Goal: Navigation & Orientation: Find specific page/section

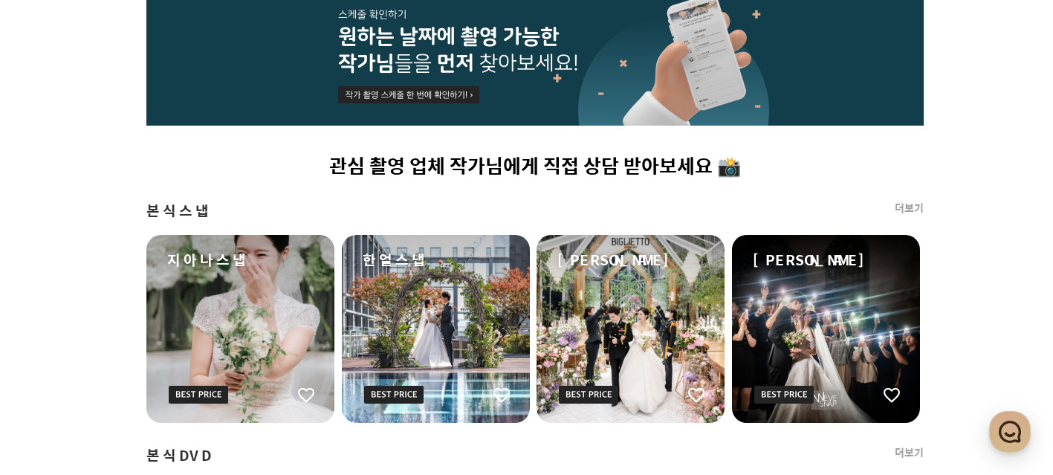
scroll to position [824, 0]
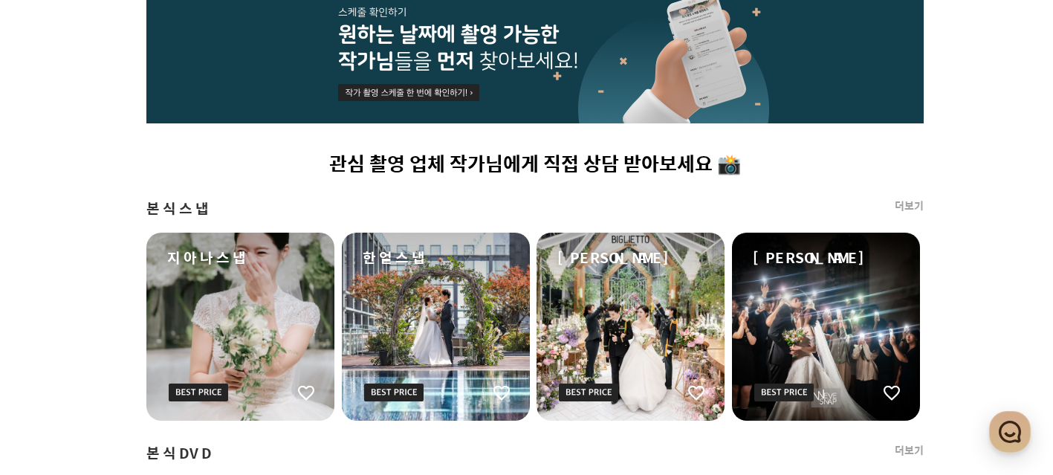
click at [918, 202] on link "더보기" at bounding box center [909, 206] width 29 height 15
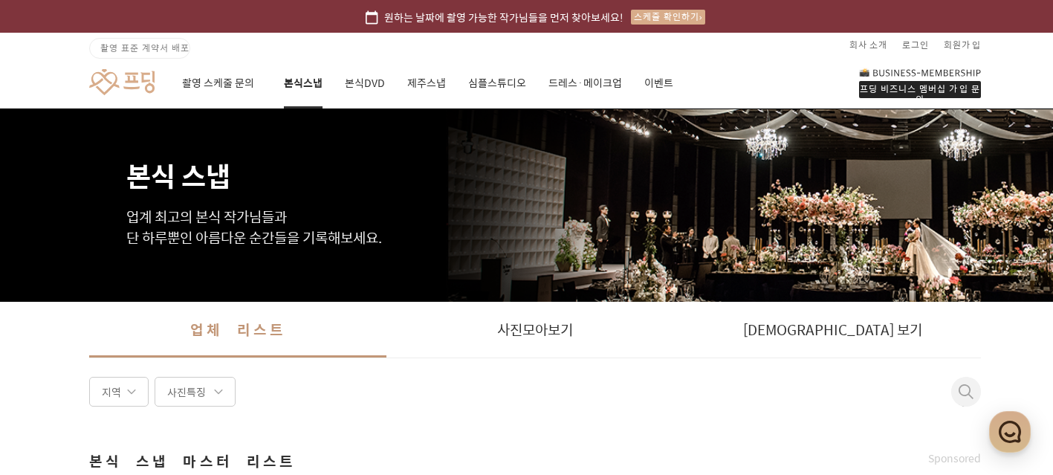
click at [1007, 201] on article "본식 스냅 업계 최고의 본식 작가님들과 단 하루뿐인 아름다운 순간들을 기록해보세요." at bounding box center [535, 205] width 1071 height 193
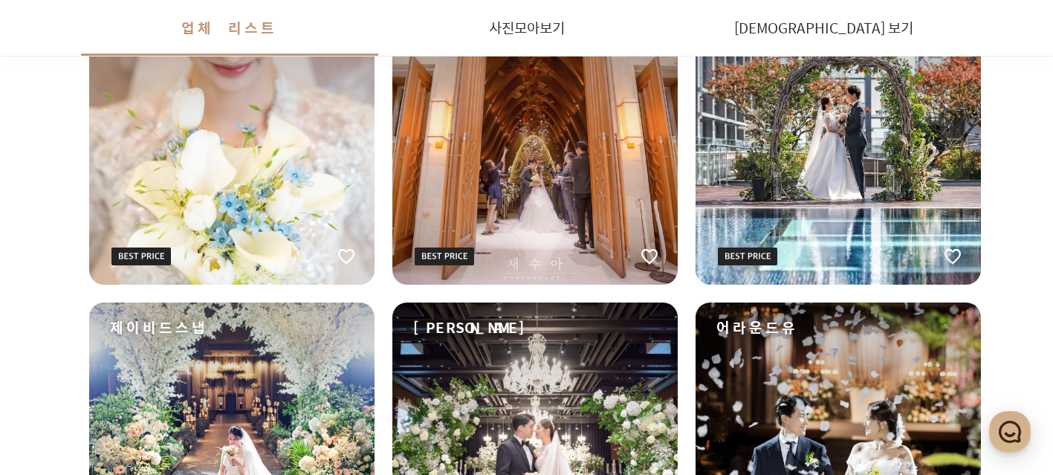
scroll to position [2122, 0]
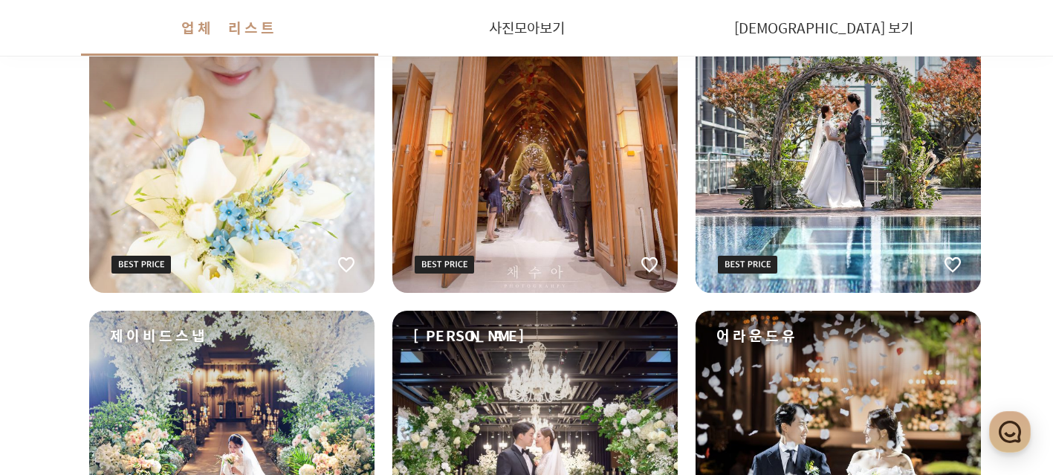
click at [866, 182] on div "한얼스냅" at bounding box center [838, 149] width 285 height 285
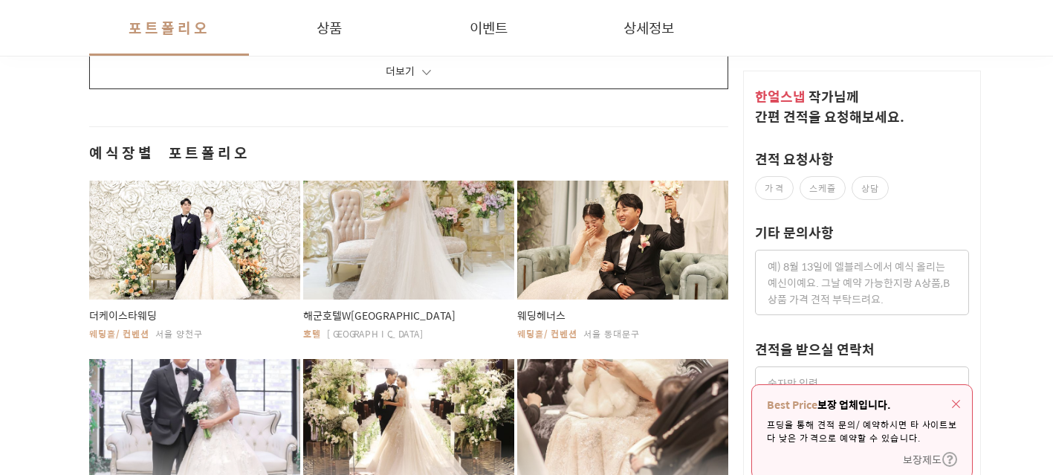
scroll to position [2852, 0]
